Goal: Task Accomplishment & Management: Manage account settings

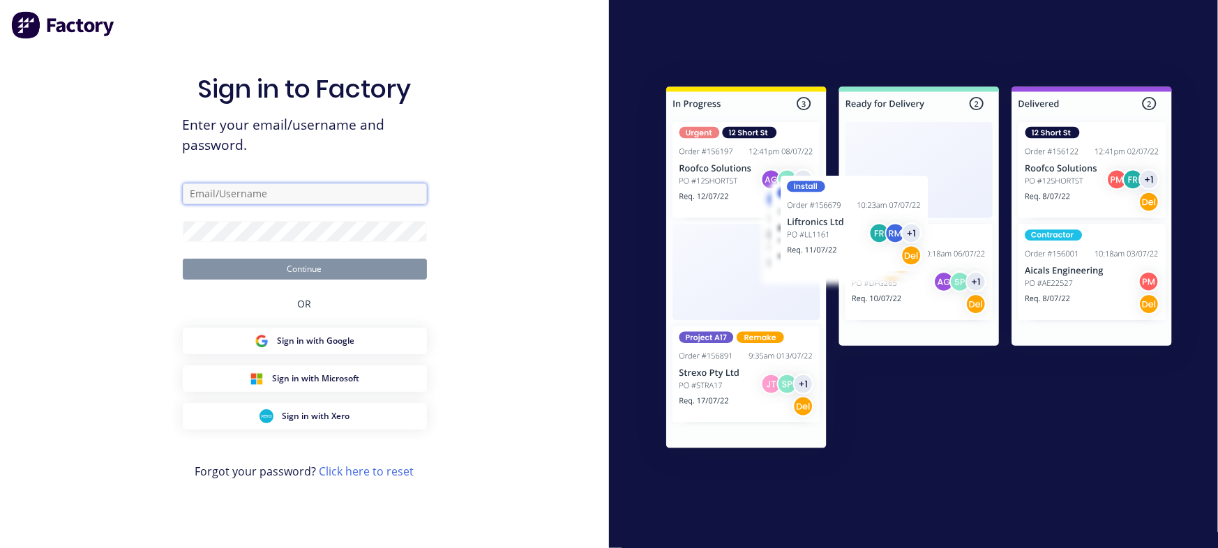
click at [284, 191] on input "text" at bounding box center [305, 193] width 244 height 21
type input "[EMAIL_ADDRESS][DOMAIN_NAME]"
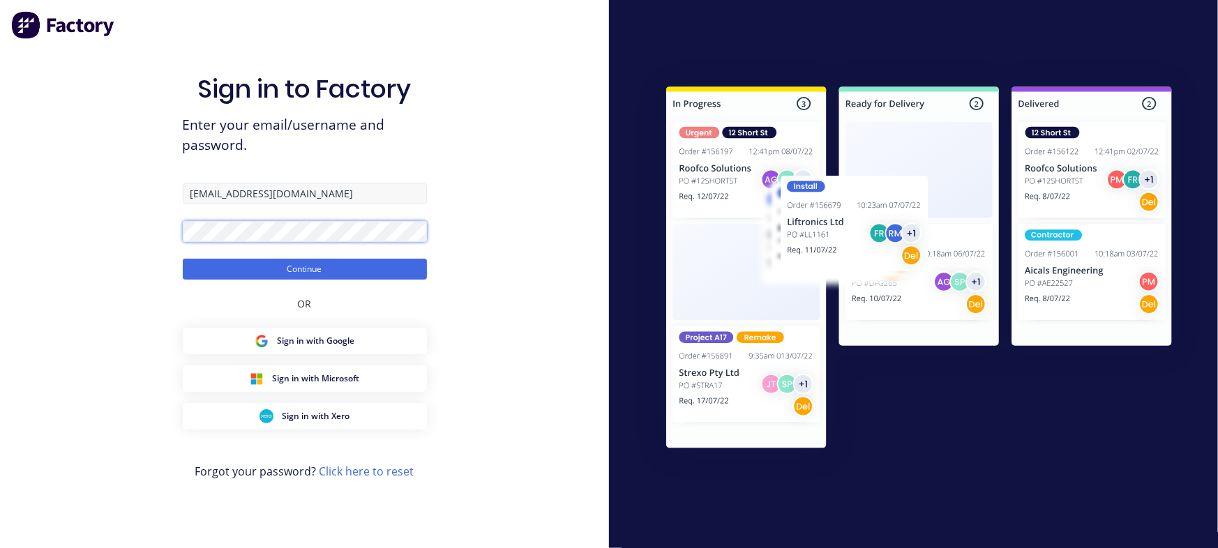
click at [183, 259] on button "Continue" at bounding box center [305, 269] width 244 height 21
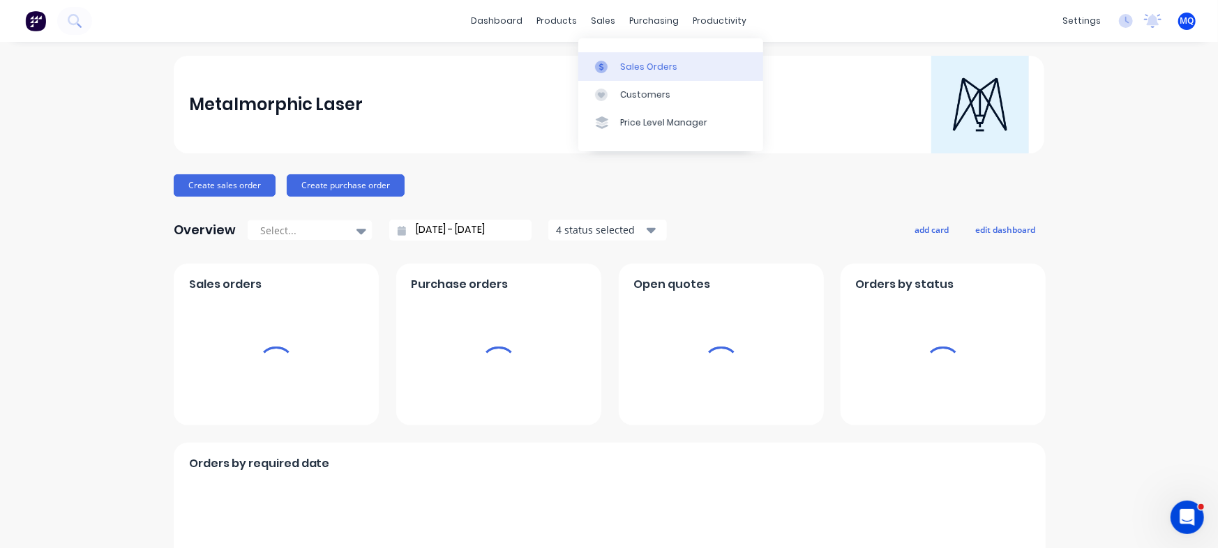
click at [632, 70] on div "Sales Orders" at bounding box center [648, 67] width 57 height 13
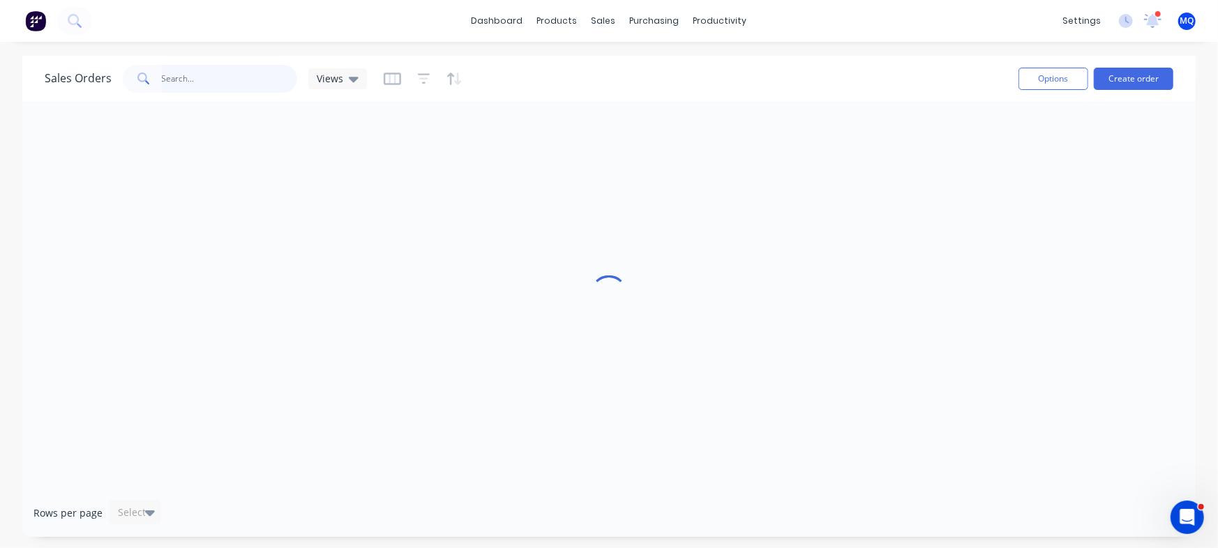
click at [252, 79] on input "text" at bounding box center [230, 79] width 136 height 28
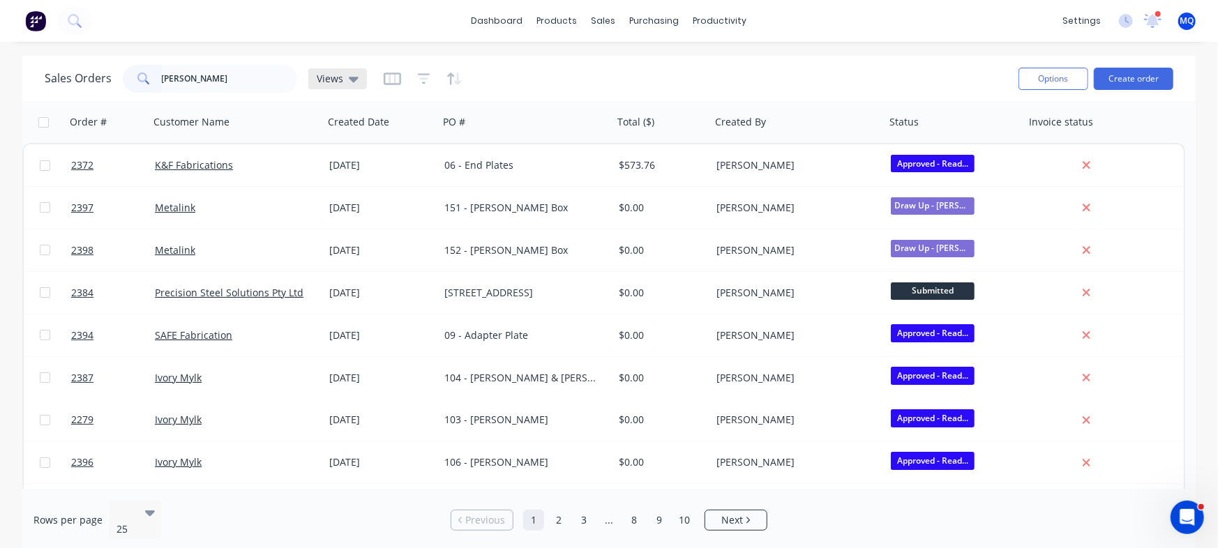
click at [333, 76] on span "Views" at bounding box center [330, 78] width 27 height 15
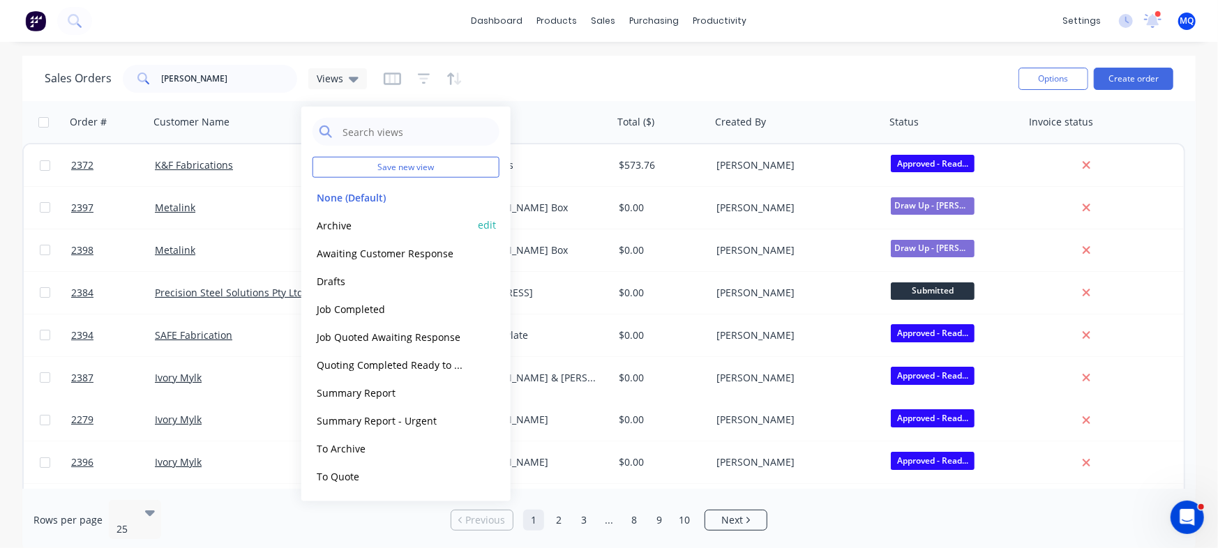
click at [348, 223] on button "Archive" at bounding box center [391, 225] width 159 height 16
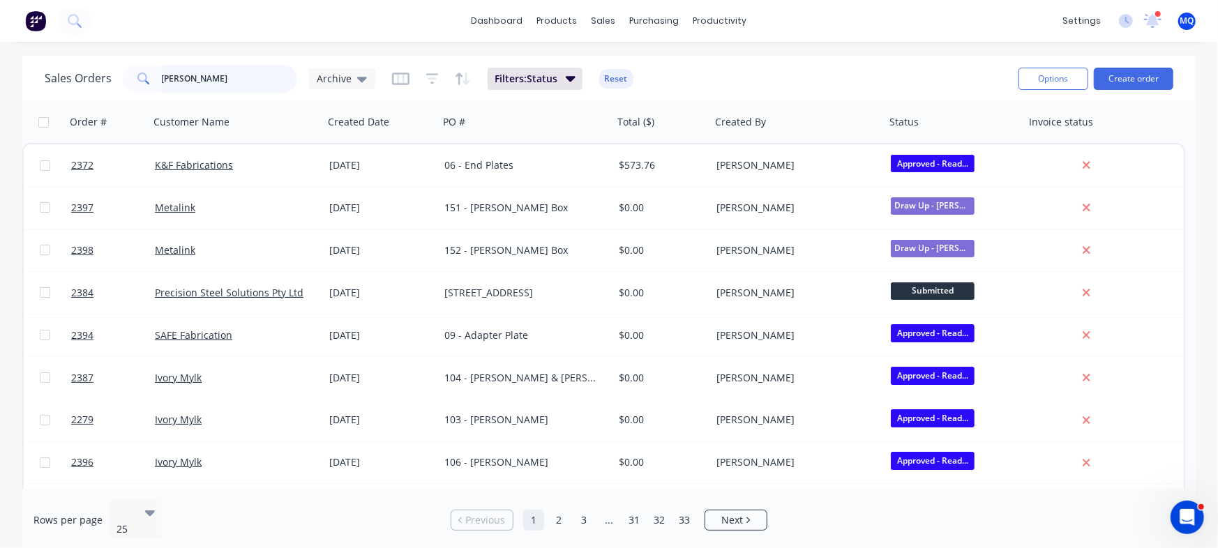
click at [218, 81] on input "[PERSON_NAME]" at bounding box center [230, 79] width 136 height 28
type input "ivory"
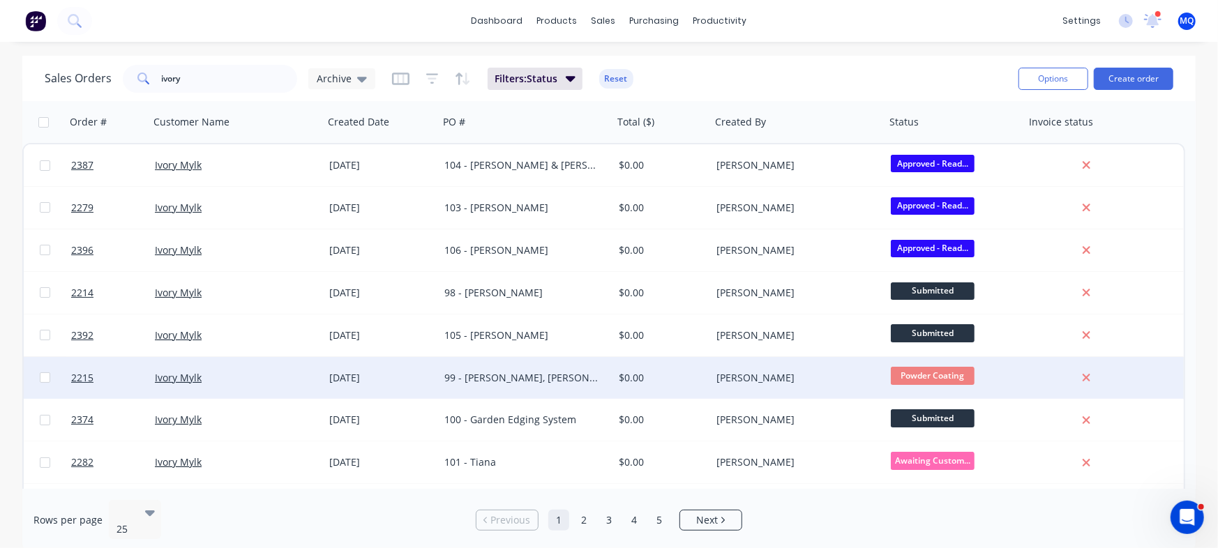
click at [551, 381] on div "99 - [PERSON_NAME], [PERSON_NAME], & [PERSON_NAME]" at bounding box center [521, 378] width 155 height 14
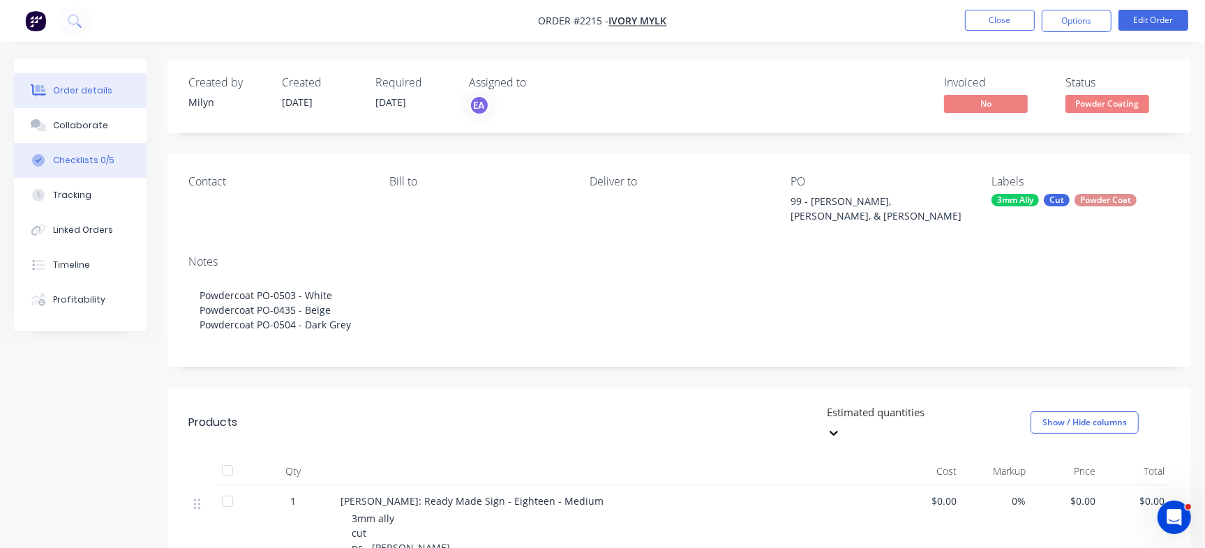
click at [105, 158] on div "Checklists 0/5" at bounding box center [83, 160] width 61 height 13
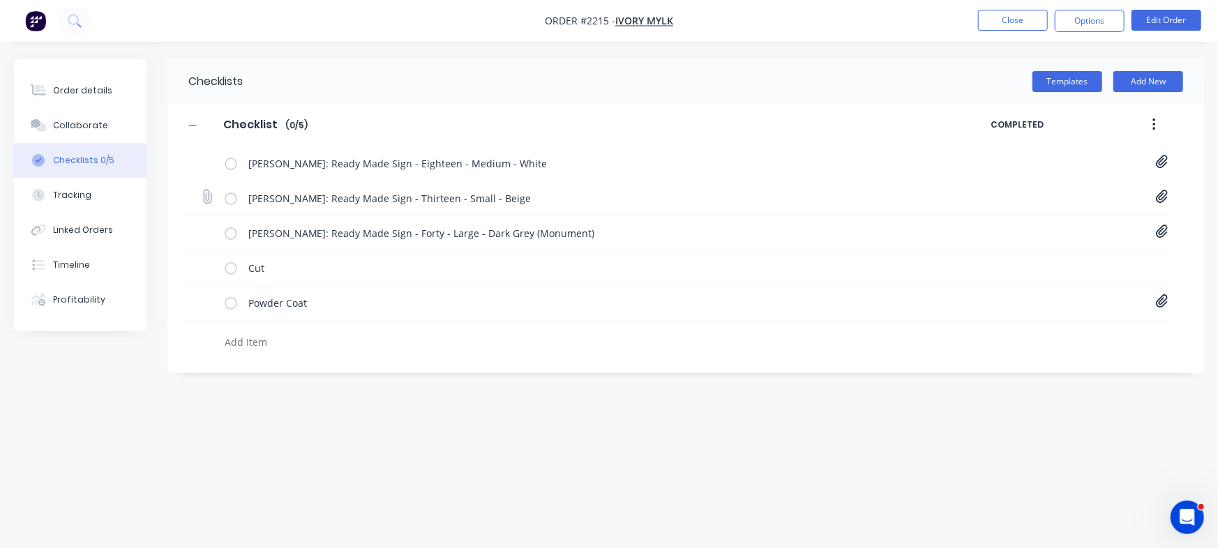
click at [1161, 194] on icon at bounding box center [1162, 197] width 13 height 14
click at [1167, 301] on icon at bounding box center [1162, 301] width 13 height 14
click at [1045, 331] on link "Purchase Order PO0435.pdf" at bounding box center [1049, 332] width 163 height 15
